Goal: Navigation & Orientation: Understand site structure

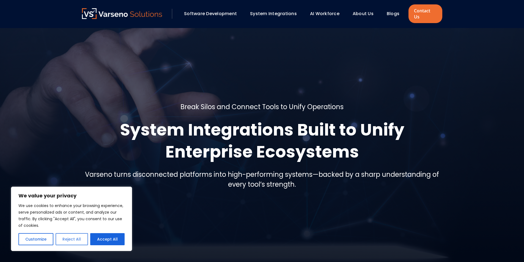
click at [60, 241] on button "Reject All" at bounding box center [72, 239] width 32 height 12
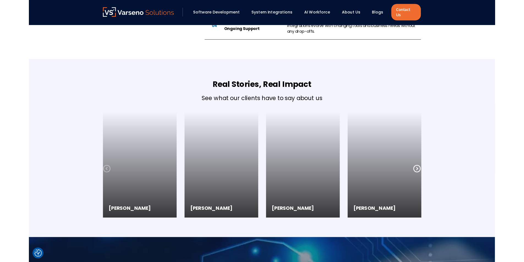
scroll to position [797, 0]
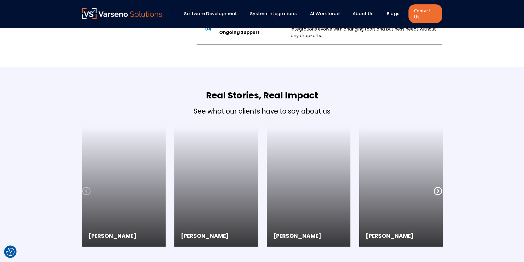
click at [438, 187] on icon at bounding box center [437, 191] width 8 height 8
click at [438, 187] on icon at bounding box center [437, 191] width 9 height 9
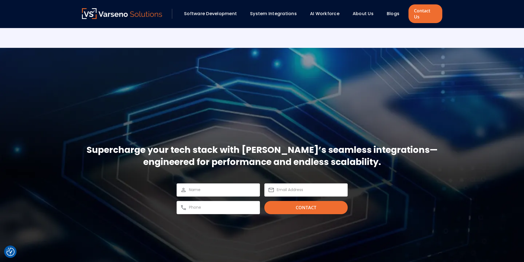
scroll to position [1018, 0]
click at [326, 13] on link "AI Workforce" at bounding box center [324, 13] width 29 height 6
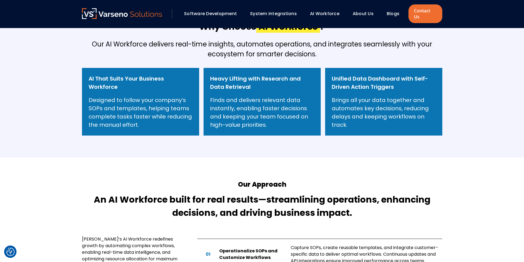
scroll to position [247, 0]
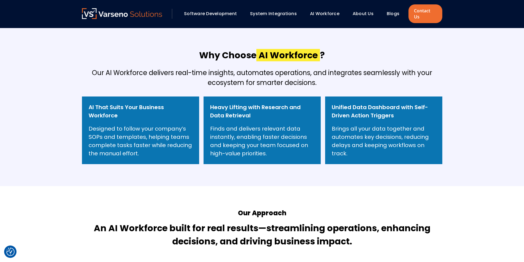
click at [220, 11] on link "Software Development" at bounding box center [210, 13] width 53 height 6
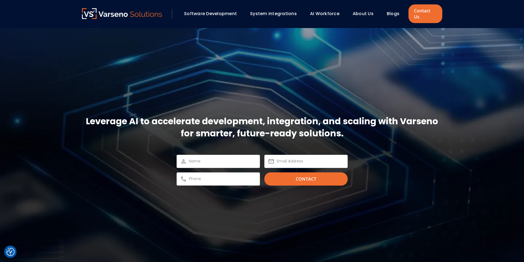
scroll to position [821, 0]
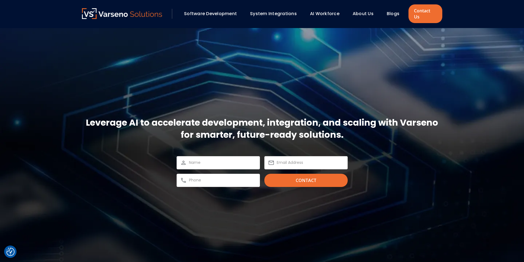
click at [367, 10] on link "About Us" at bounding box center [362, 13] width 21 height 6
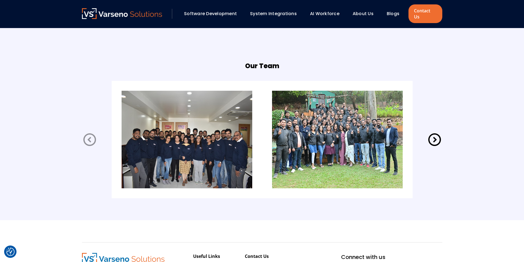
scroll to position [1100, 0]
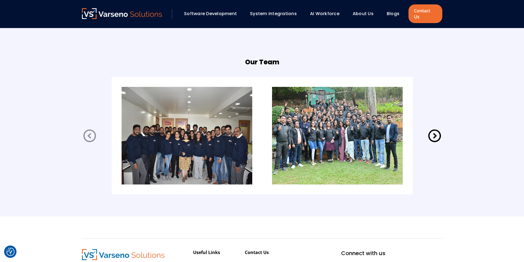
click at [238, 161] on img at bounding box center [187, 136] width 131 height 98
click at [232, 154] on img at bounding box center [187, 136] width 131 height 98
click at [435, 132] on icon at bounding box center [434, 135] width 15 height 15
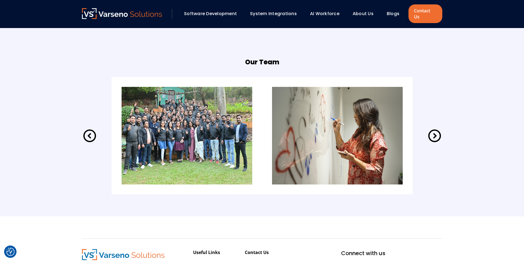
click at [435, 132] on icon at bounding box center [434, 135] width 15 height 15
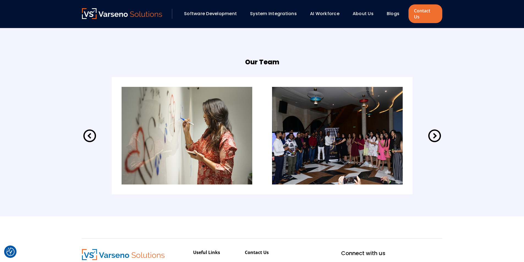
click at [435, 132] on icon at bounding box center [434, 135] width 15 height 15
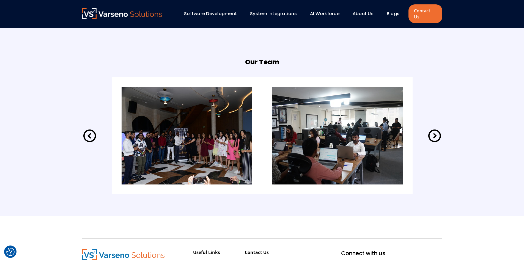
click at [435, 132] on icon at bounding box center [434, 135] width 15 height 15
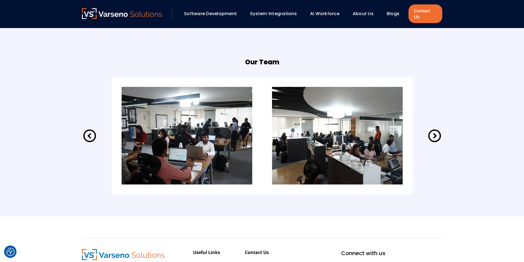
click at [431, 133] on icon at bounding box center [434, 135] width 15 height 15
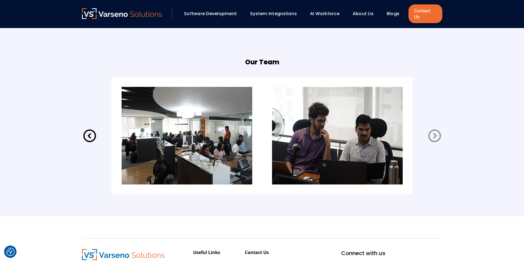
click at [429, 133] on icon at bounding box center [434, 135] width 13 height 13
click at [434, 133] on icon at bounding box center [434, 135] width 15 height 15
click at [435, 133] on icon at bounding box center [434, 135] width 15 height 15
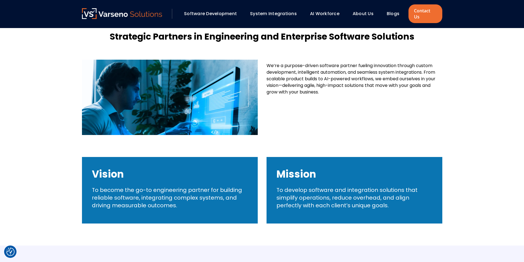
scroll to position [126, 0]
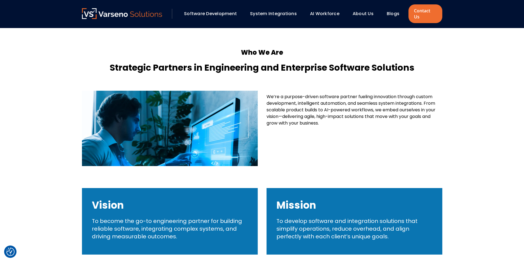
click at [217, 207] on div "Vision To become the go-to engineering partner for building reliable software, …" at bounding box center [170, 221] width 176 height 67
click at [304, 217] on p "To develop software and integration solutions that simplify operations, reduce …" at bounding box center [354, 228] width 156 height 23
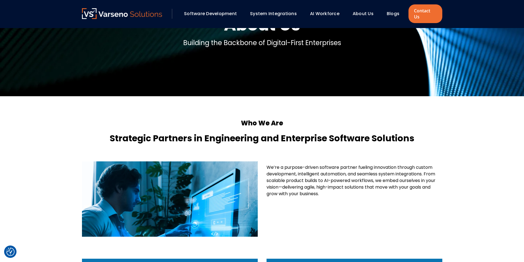
scroll to position [0, 0]
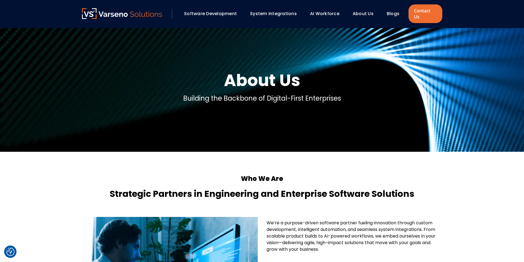
click at [165, 9] on li at bounding box center [171, 14] width 18 height 10
click at [218, 14] on div "Software Development" at bounding box center [212, 13] width 63 height 9
